Goal: Information Seeking & Learning: Understand process/instructions

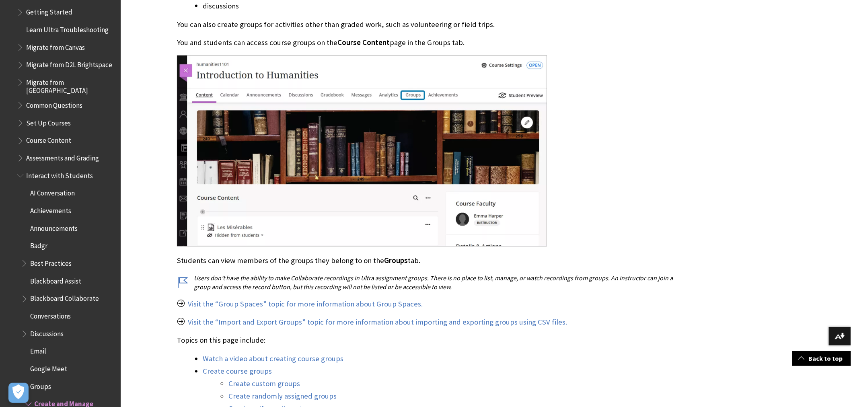
scroll to position [986, 0]
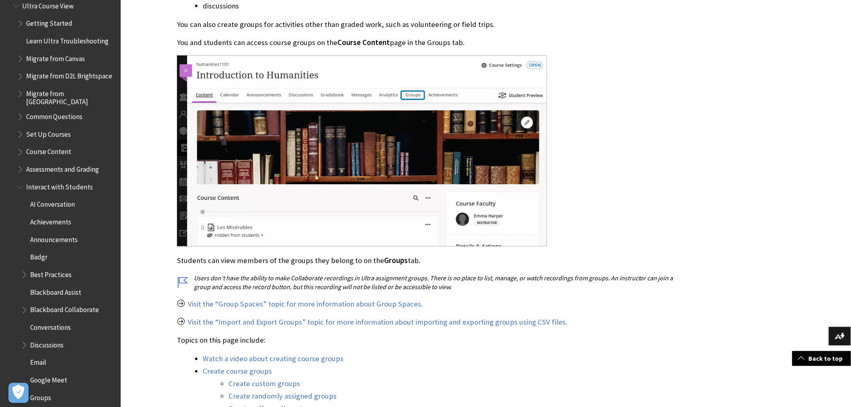
click at [21, 186] on span "Book outline for Blackboard Learn Help" at bounding box center [21, 185] width 8 height 10
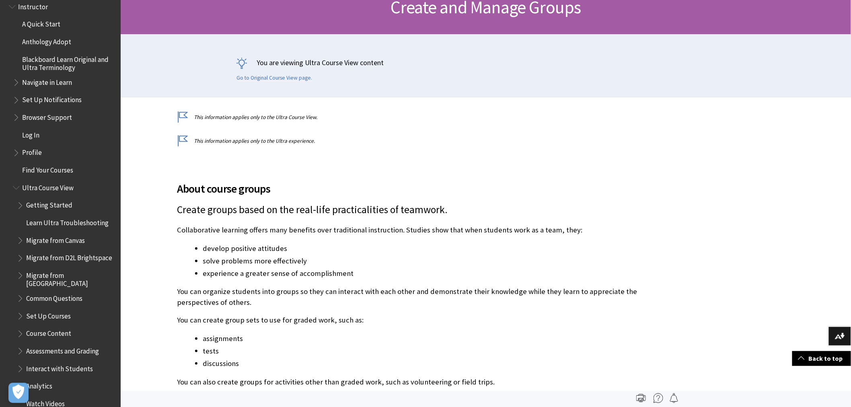
scroll to position [893, 0]
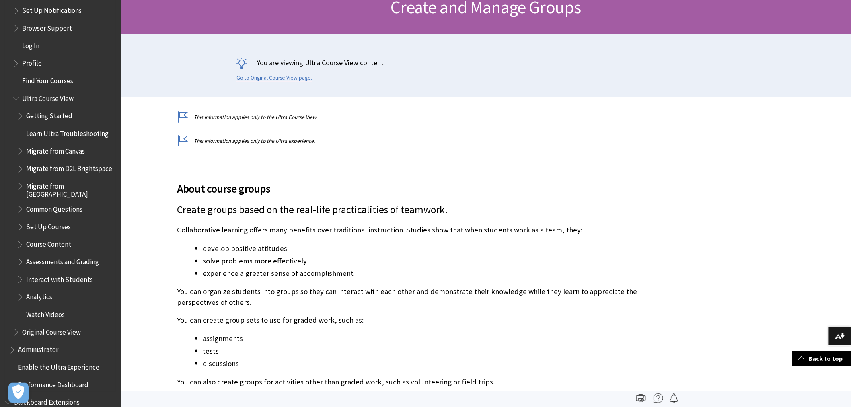
click at [19, 244] on span "Book outline for Blackboard Learn Help" at bounding box center [21, 243] width 8 height 10
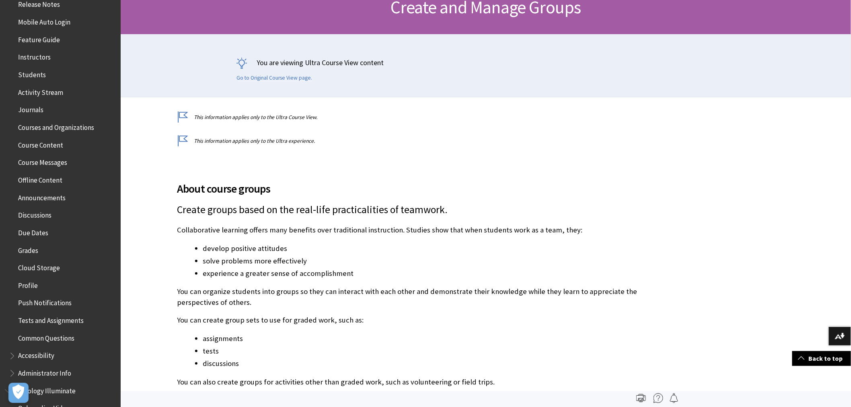
scroll to position [0, 0]
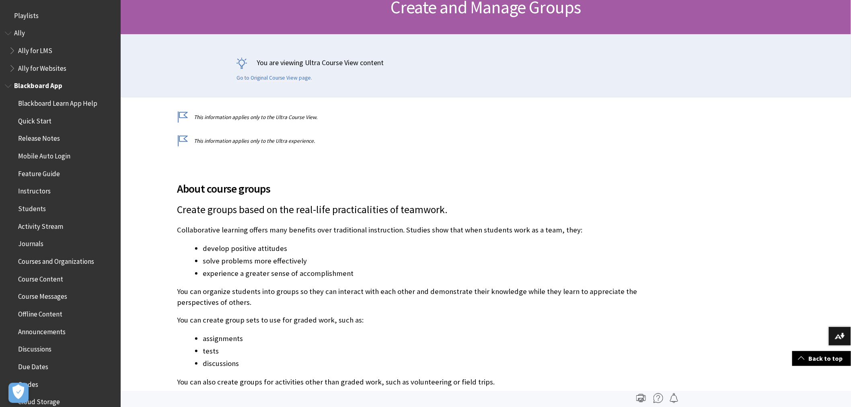
click at [11, 82] on span "Book outline for Blackboard App Help" at bounding box center [9, 84] width 8 height 10
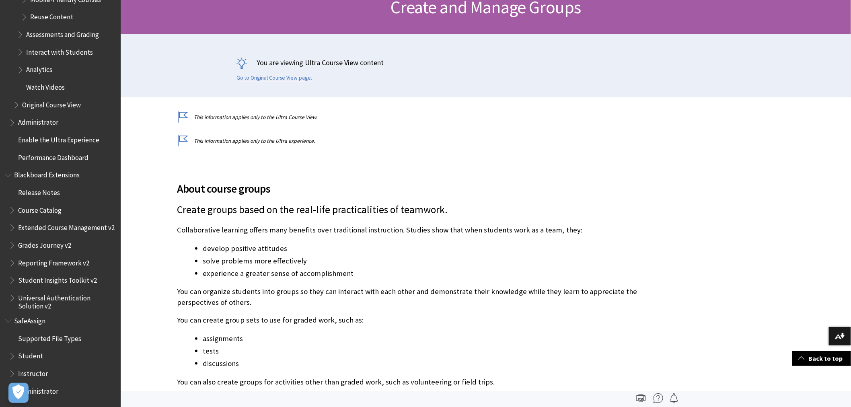
scroll to position [782, 0]
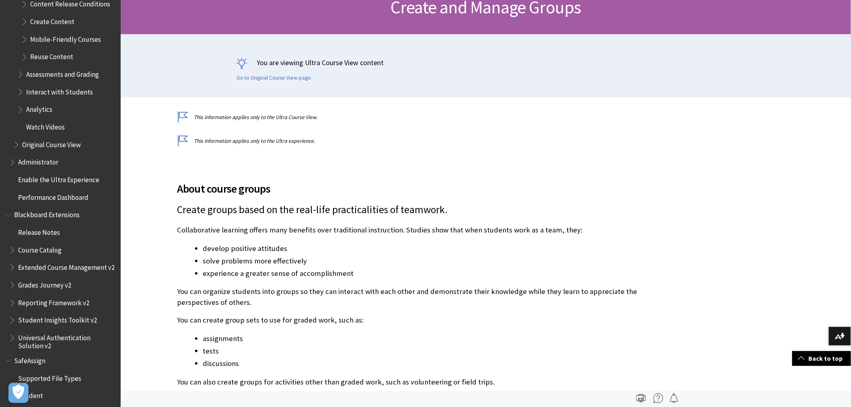
click at [5, 214] on span "Book outline for Blackboard Extensions" at bounding box center [9, 213] width 8 height 10
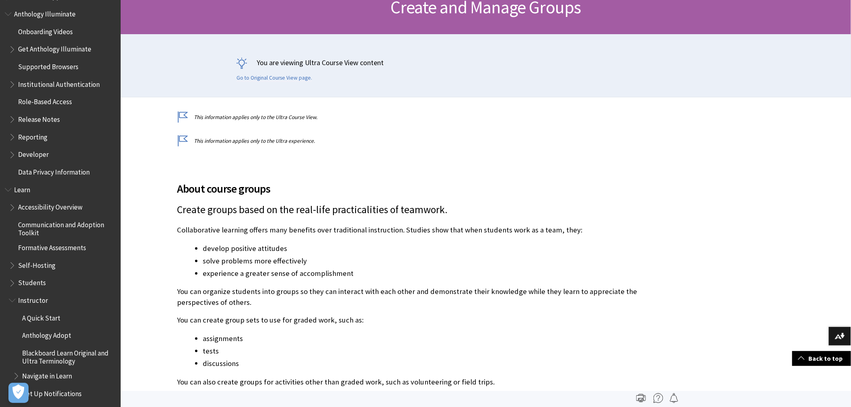
scroll to position [178, 0]
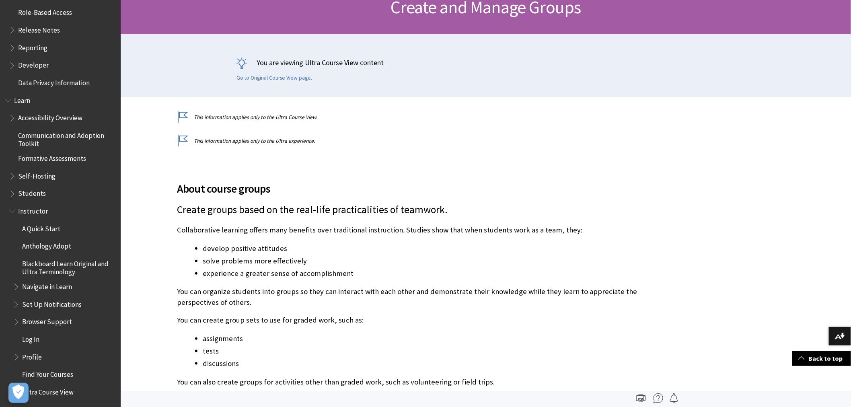
click at [823, 46] on div "You are viewing Ultra Course View content Go to Original Course View page." at bounding box center [486, 65] width 730 height 63
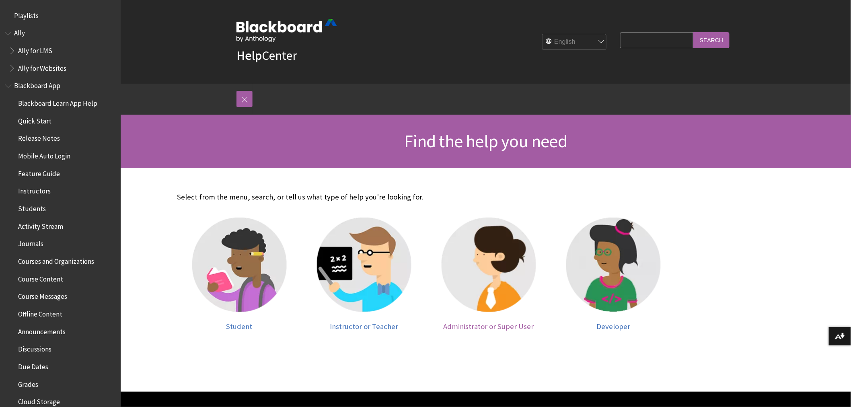
click at [494, 270] on img at bounding box center [488, 264] width 94 height 94
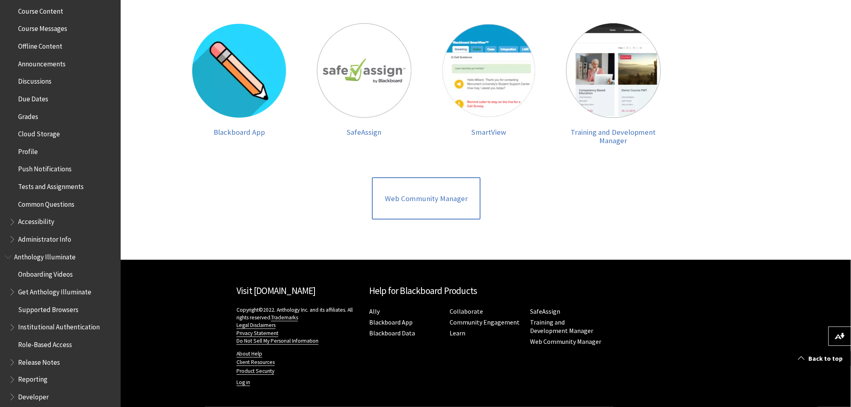
scroll to position [312, 0]
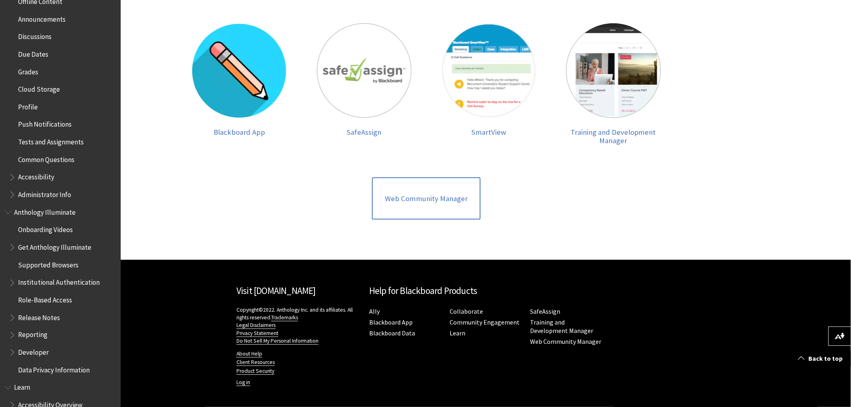
click at [13, 193] on span "Book outline for Blackboard App Help" at bounding box center [13, 193] width 8 height 10
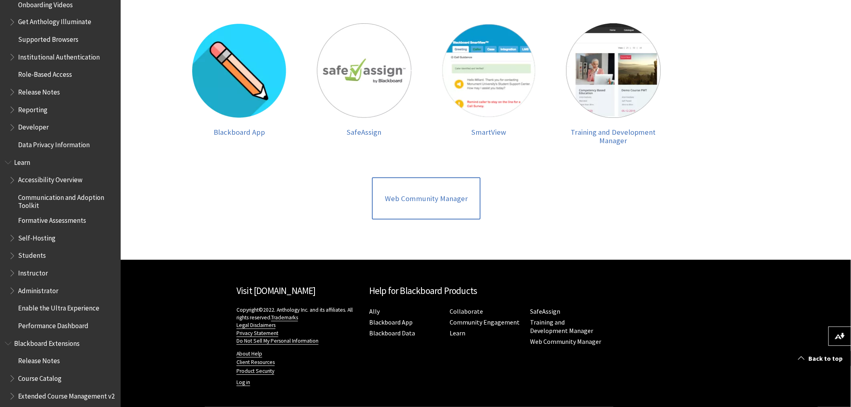
scroll to position [799, 0]
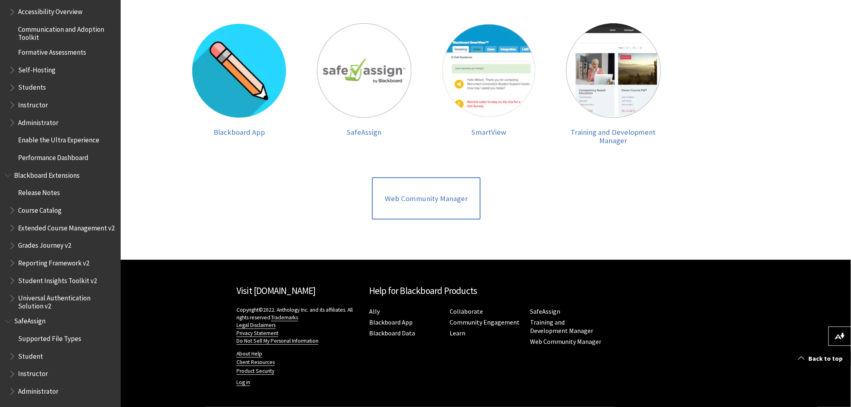
click at [10, 392] on span "Book outline for Blackboard SafeAssign" at bounding box center [13, 389] width 8 height 10
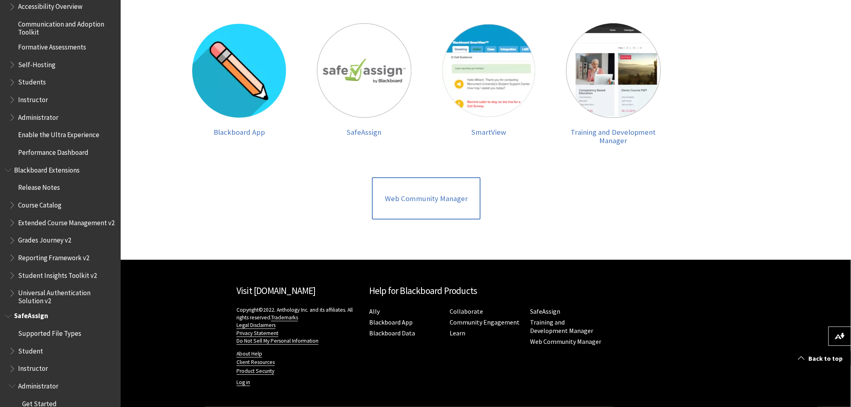
scroll to position [922, 0]
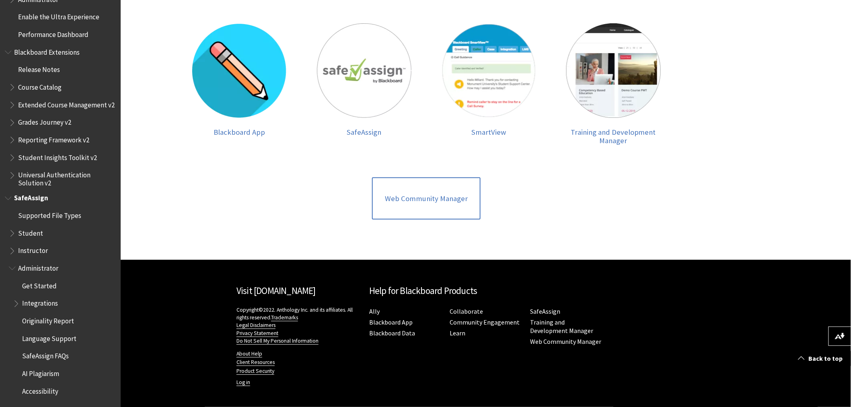
click at [18, 299] on span "Book outline for Blackboard SafeAssign" at bounding box center [17, 302] width 8 height 10
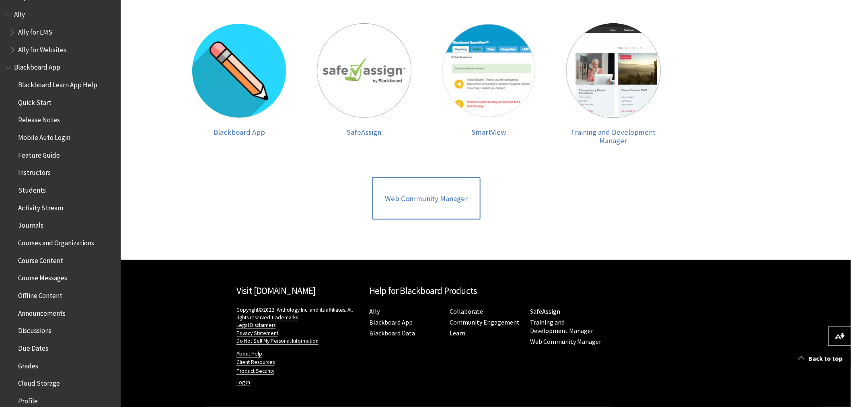
scroll to position [0, 0]
click at [13, 46] on span "Book outline for Anthology Ally Help" at bounding box center [13, 49] width 8 height 10
click at [17, 101] on span "Book outline for Anthology Ally Help" at bounding box center [17, 101] width 8 height 10
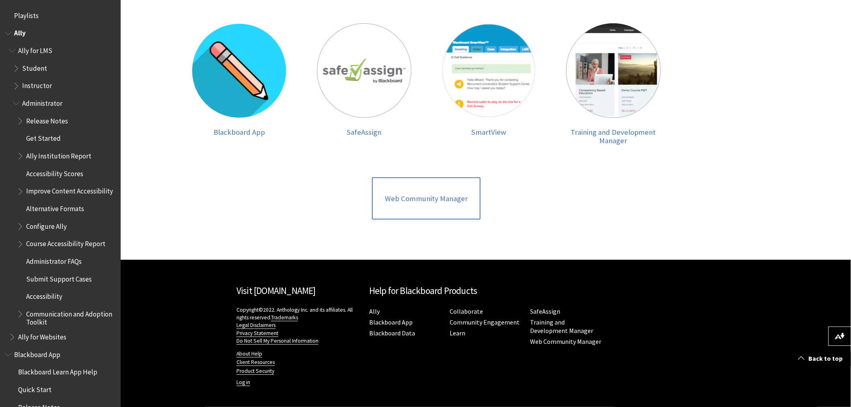
click at [17, 101] on span "Book outline for Anthology Ally Help" at bounding box center [17, 101] width 8 height 10
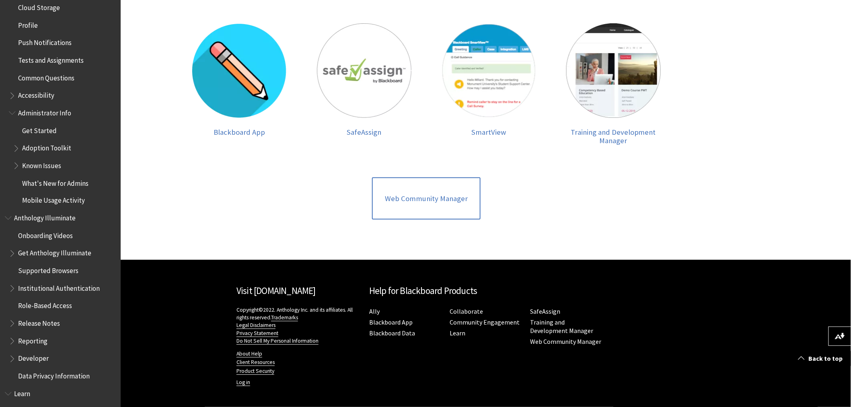
scroll to position [491, 0]
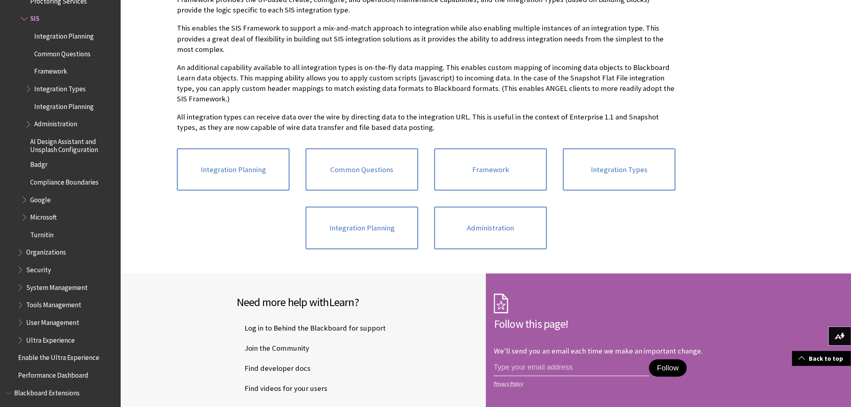
scroll to position [433, 0]
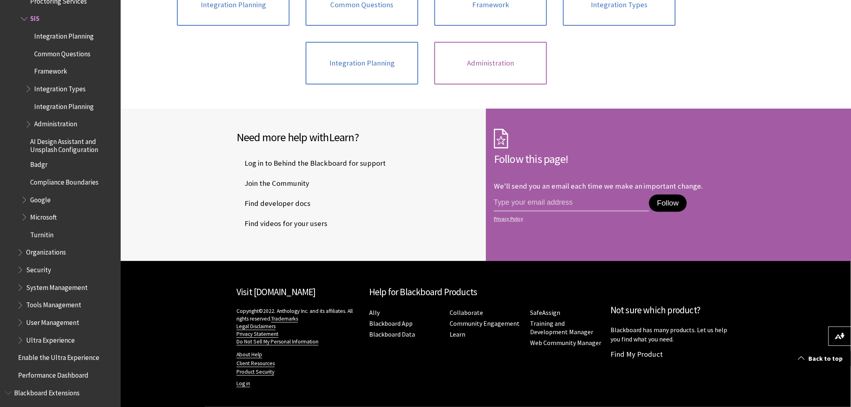
click at [453, 54] on link "Administration" at bounding box center [490, 63] width 113 height 43
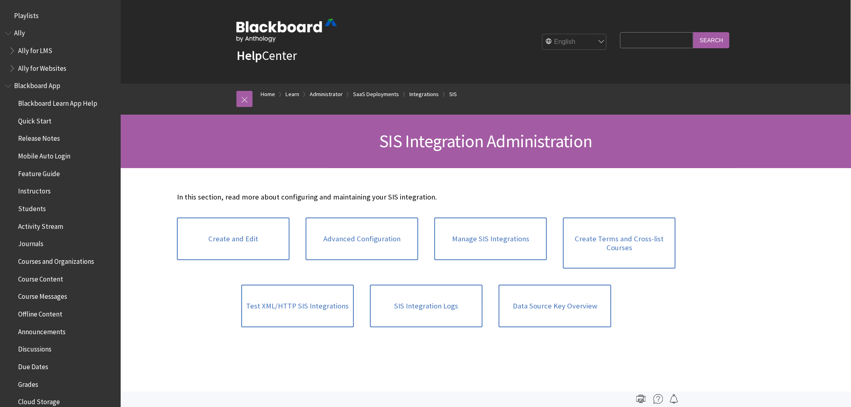
scroll to position [1224, 0]
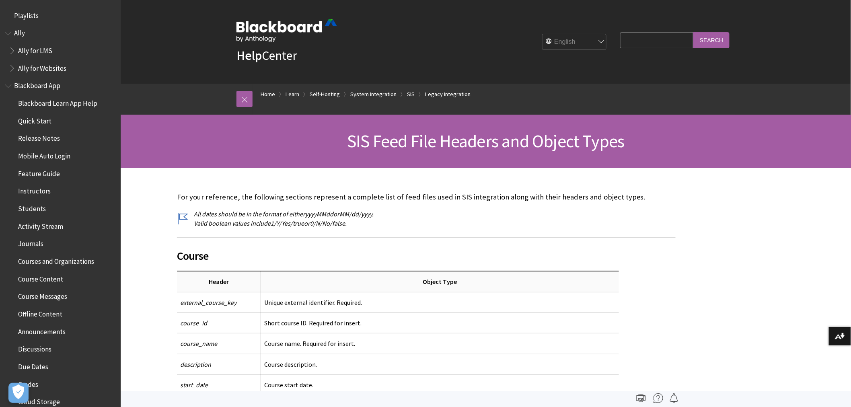
scroll to position [1282, 0]
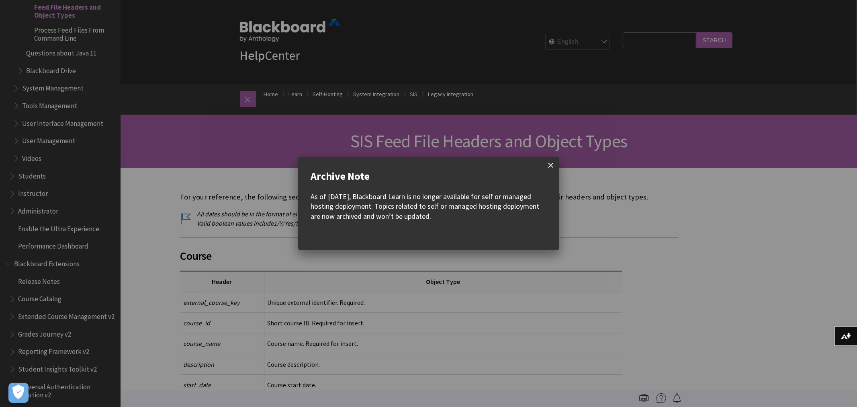
click at [553, 167] on span at bounding box center [551, 165] width 17 height 17
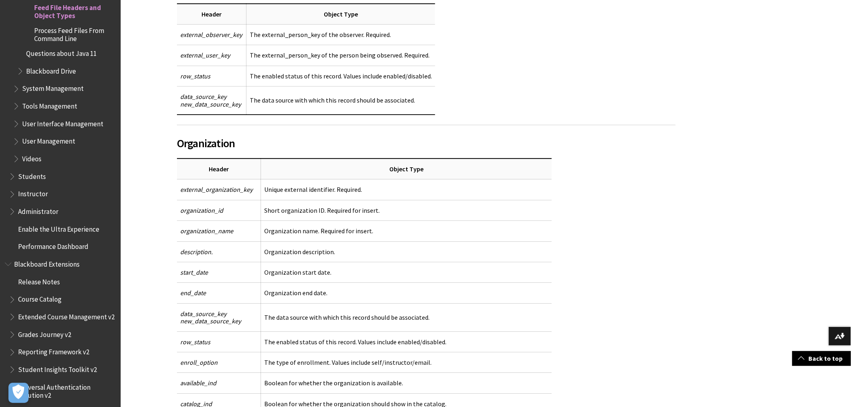
scroll to position [2391, 0]
